Goal: Check status: Check status

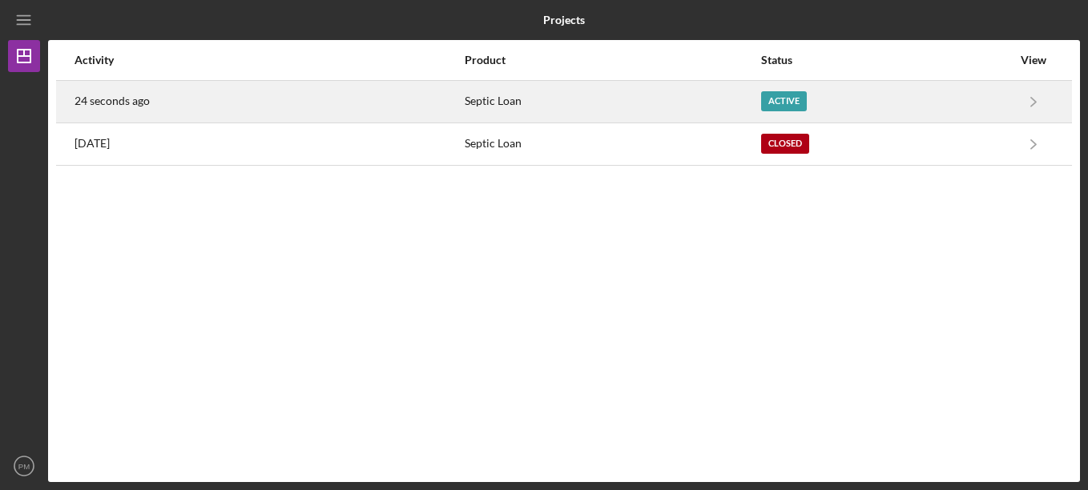
click at [503, 104] on div "Septic Loan" at bounding box center [612, 102] width 295 height 40
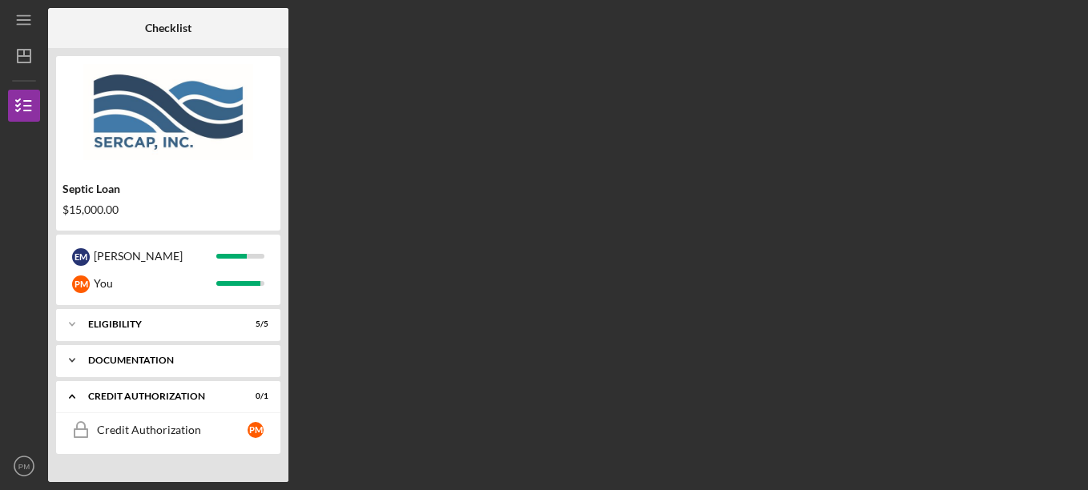
click at [159, 356] on div "Documentation" at bounding box center [174, 361] width 172 height 10
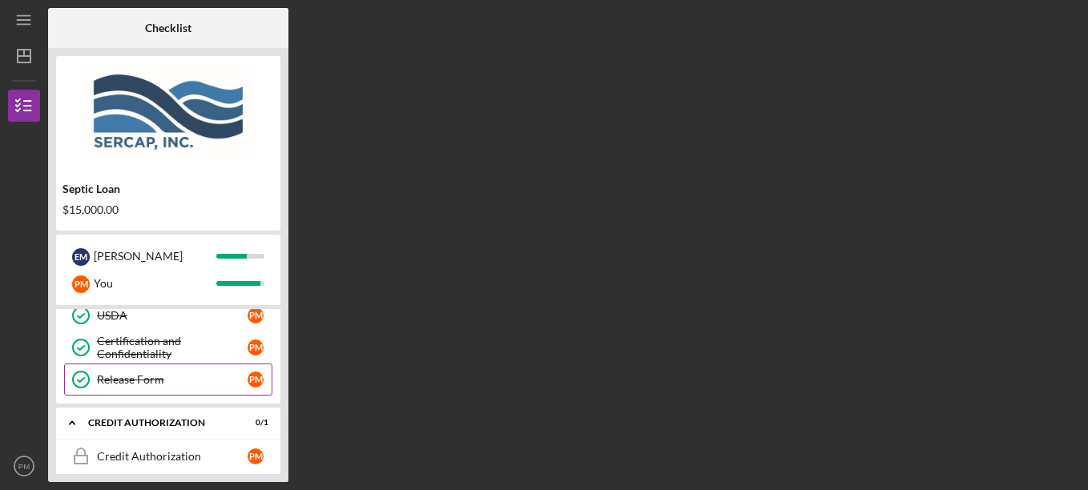
scroll to position [157, 0]
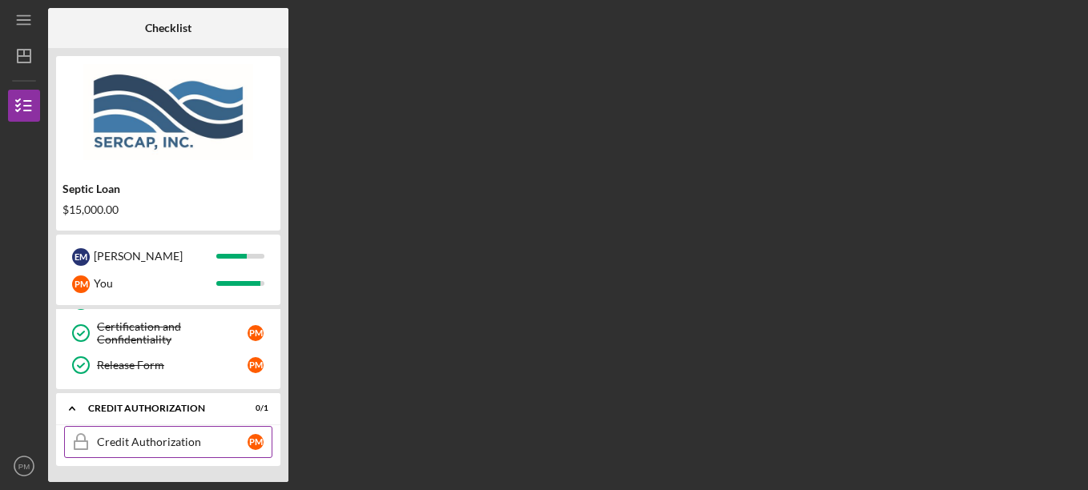
click at [142, 435] on link "Credit Authorization Credit Authorization P M" at bounding box center [168, 442] width 208 height 32
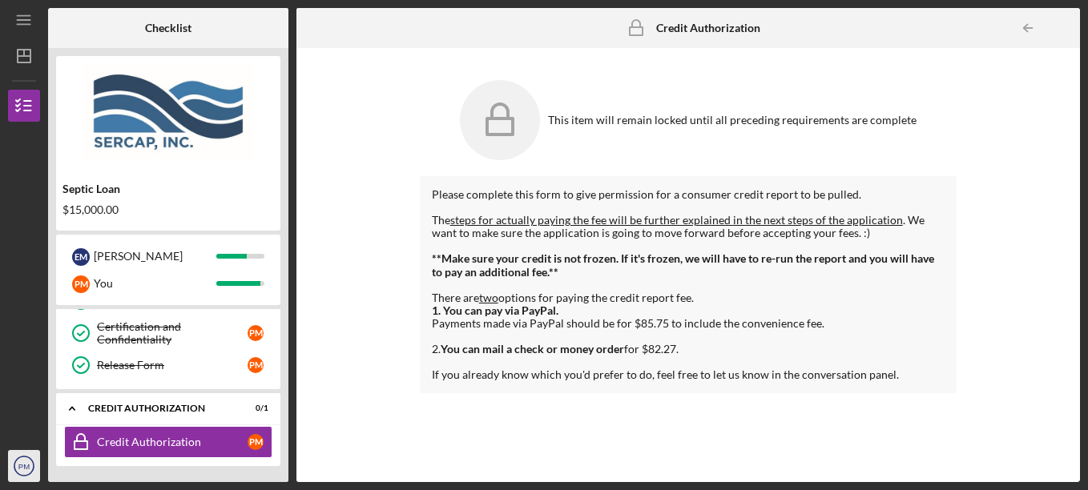
click at [12, 469] on icon "PM" at bounding box center [24, 466] width 32 height 40
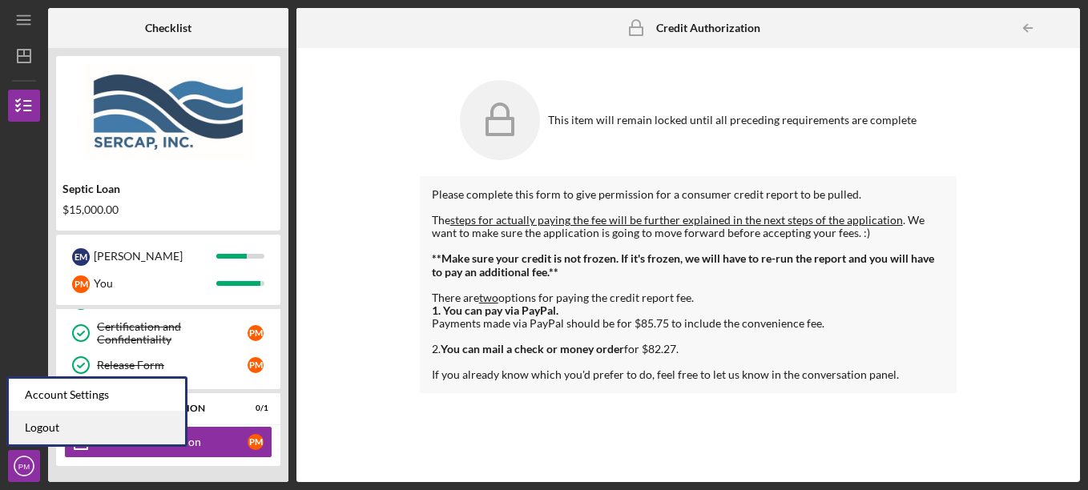
click at [56, 424] on link "Logout" at bounding box center [97, 428] width 176 height 33
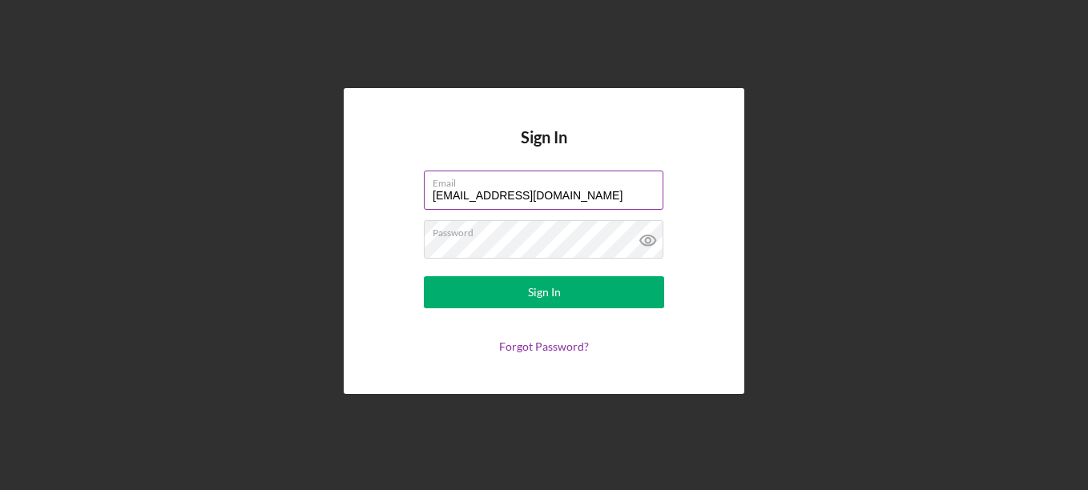
click at [584, 181] on label "Email" at bounding box center [547, 180] width 231 height 18
click at [584, 181] on input "[EMAIL_ADDRESS][DOMAIN_NAME]" at bounding box center [543, 190] width 239 height 38
click at [598, 192] on input "[EMAIL_ADDRESS][DOMAIN_NAME]" at bounding box center [543, 190] width 239 height 38
type input "[EMAIL_ADDRESS][DOMAIN_NAME]"
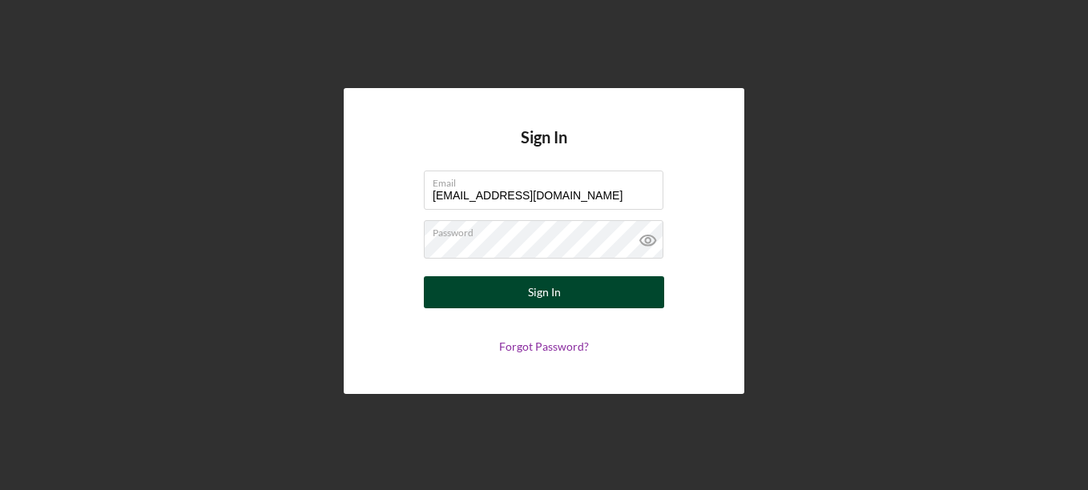
click at [535, 294] on div "Sign In" at bounding box center [544, 292] width 33 height 32
